Goal: Find specific page/section: Find specific page/section

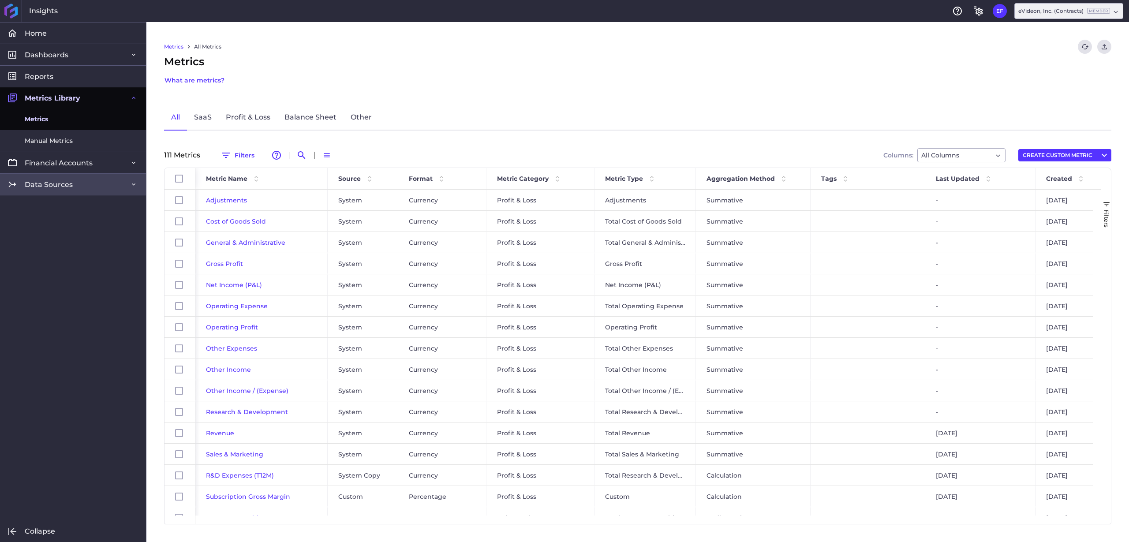
click at [79, 187] on link "Data Sources" at bounding box center [73, 184] width 146 height 22
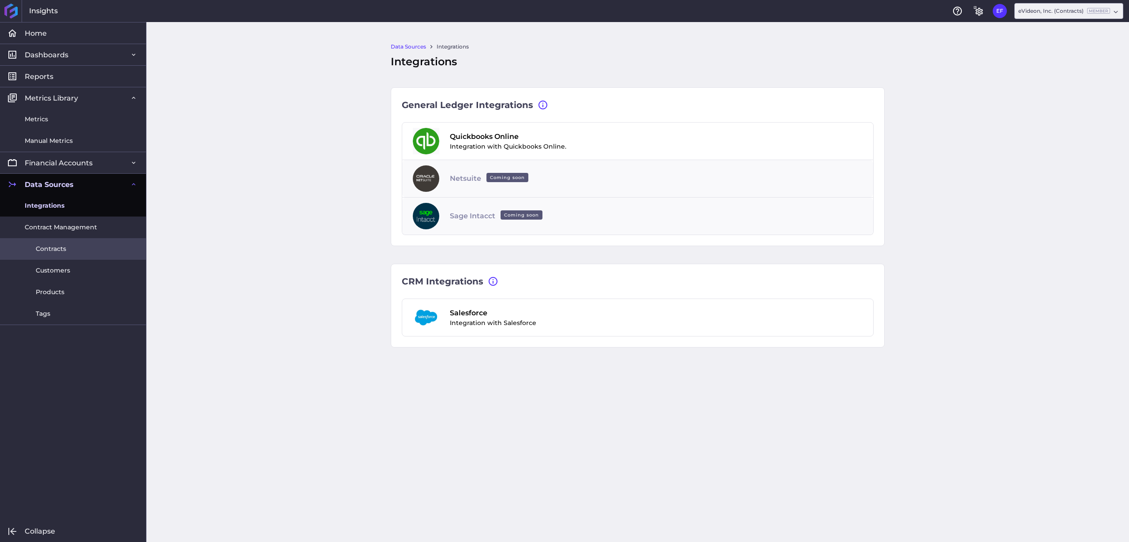
click at [69, 250] on link "Contracts" at bounding box center [73, 249] width 146 height 22
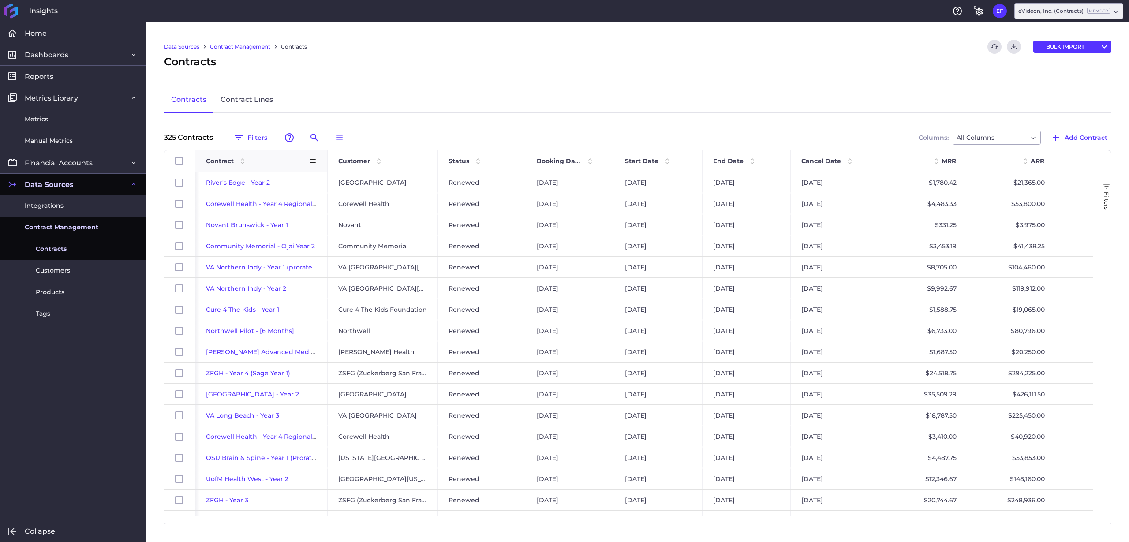
click at [293, 165] on div "Contract" at bounding box center [257, 161] width 103 height 17
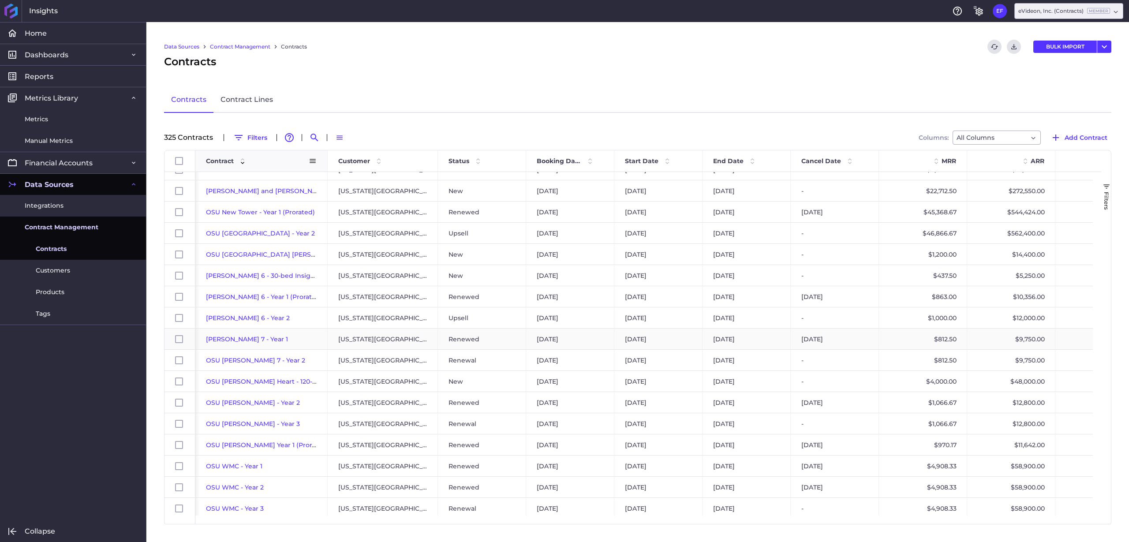
scroll to position [3914, 0]
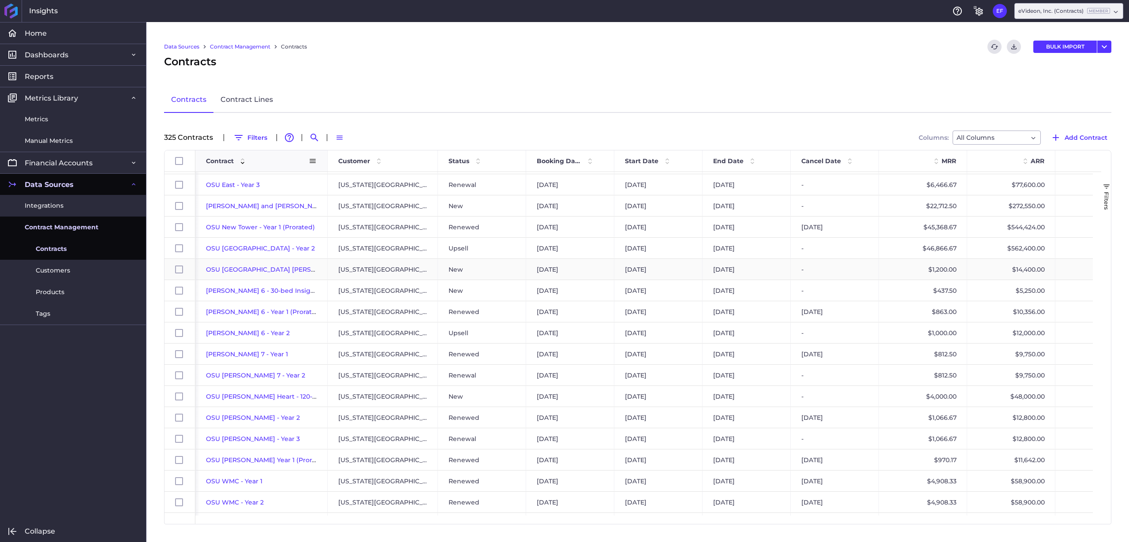
click at [291, 268] on span "OSU [GEOGRAPHIC_DATA] [PERSON_NAME] Add On - Year 1" at bounding box center [300, 269] width 189 height 8
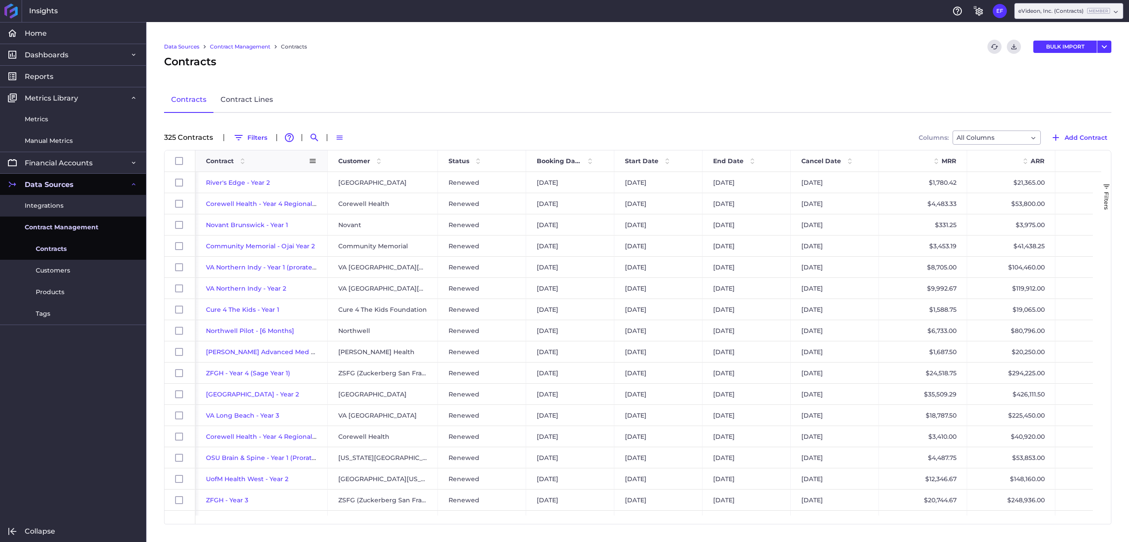
click at [258, 165] on div "Contract" at bounding box center [257, 161] width 103 height 17
